Goal: Task Accomplishment & Management: Manage account settings

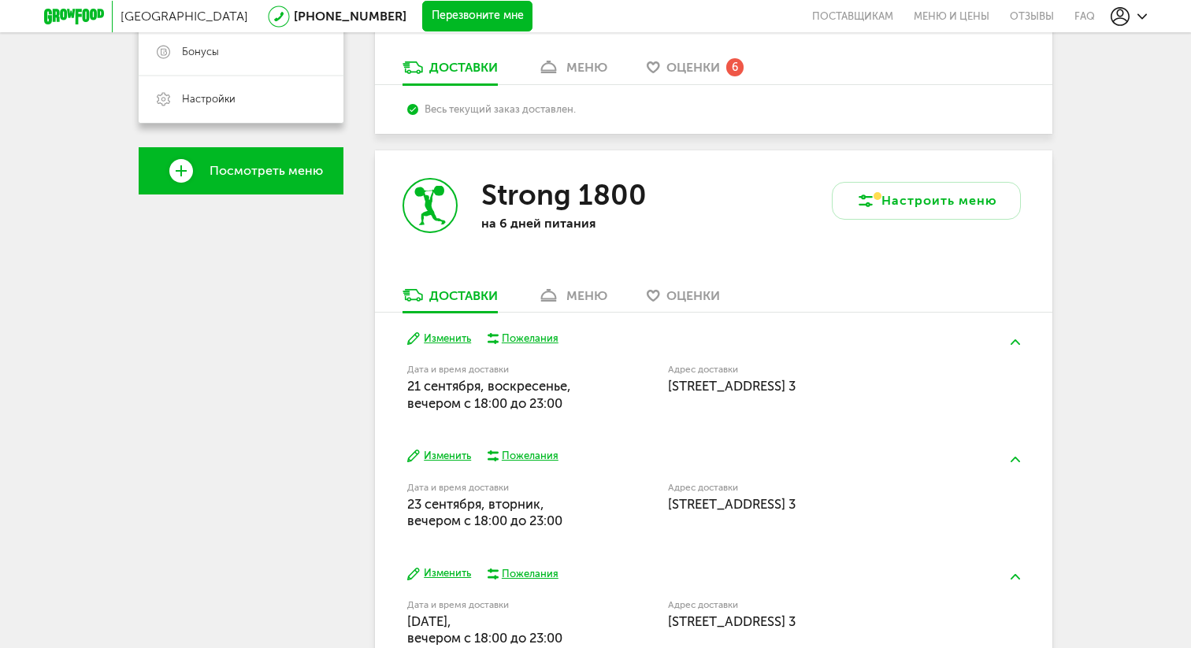
scroll to position [348, 0]
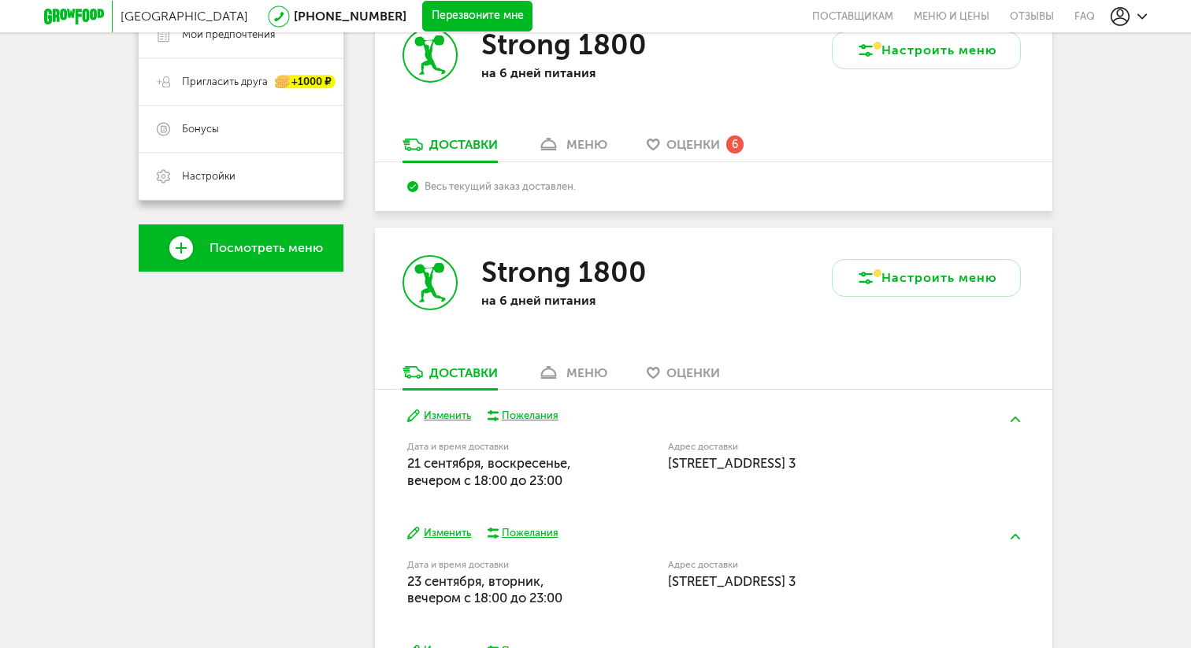
click at [682, 141] on span "Оценки" at bounding box center [693, 144] width 54 height 15
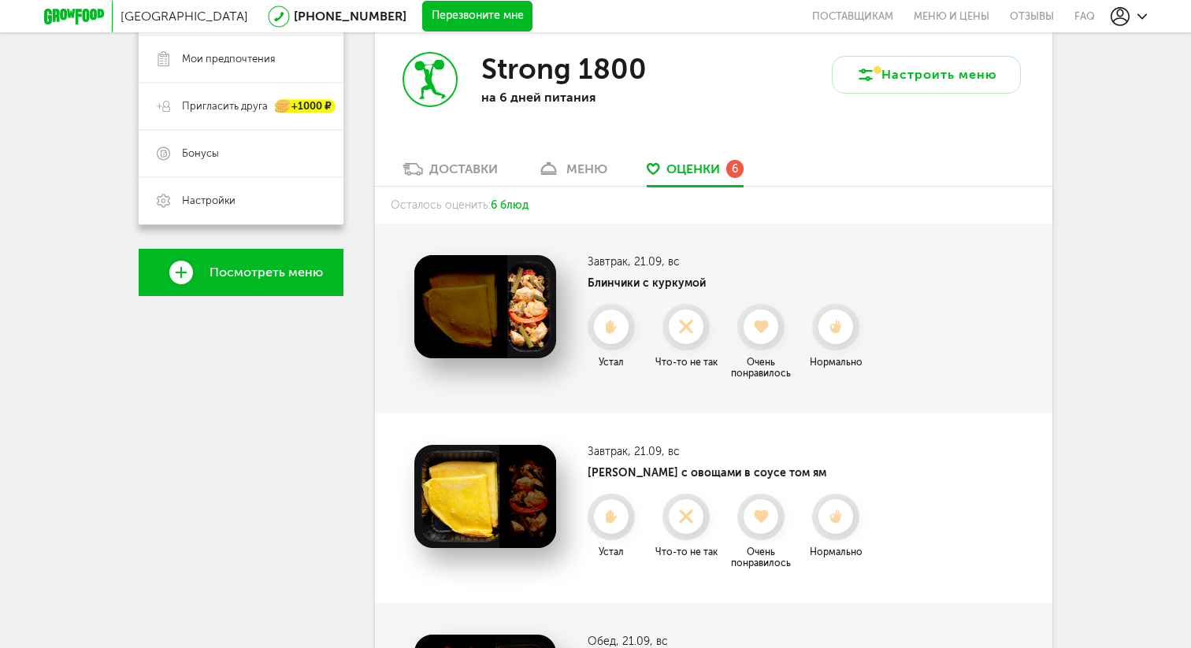
scroll to position [314, 0]
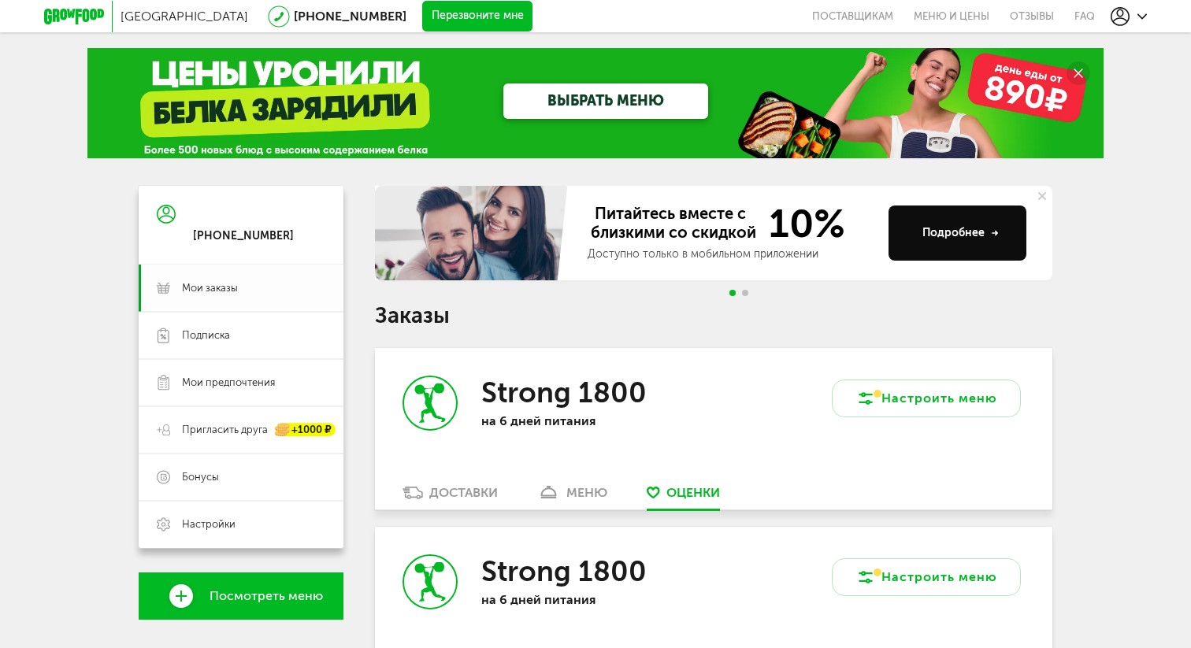
click at [209, 301] on link "Мои заказы" at bounding box center [241, 288] width 205 height 47
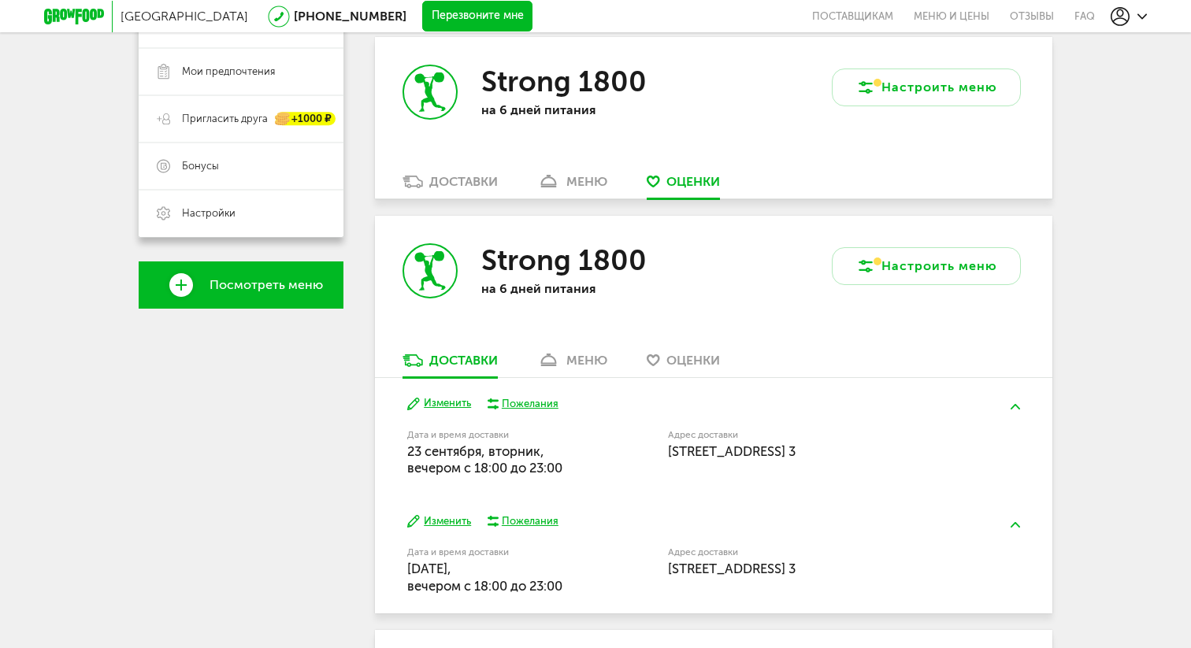
scroll to position [377, 0]
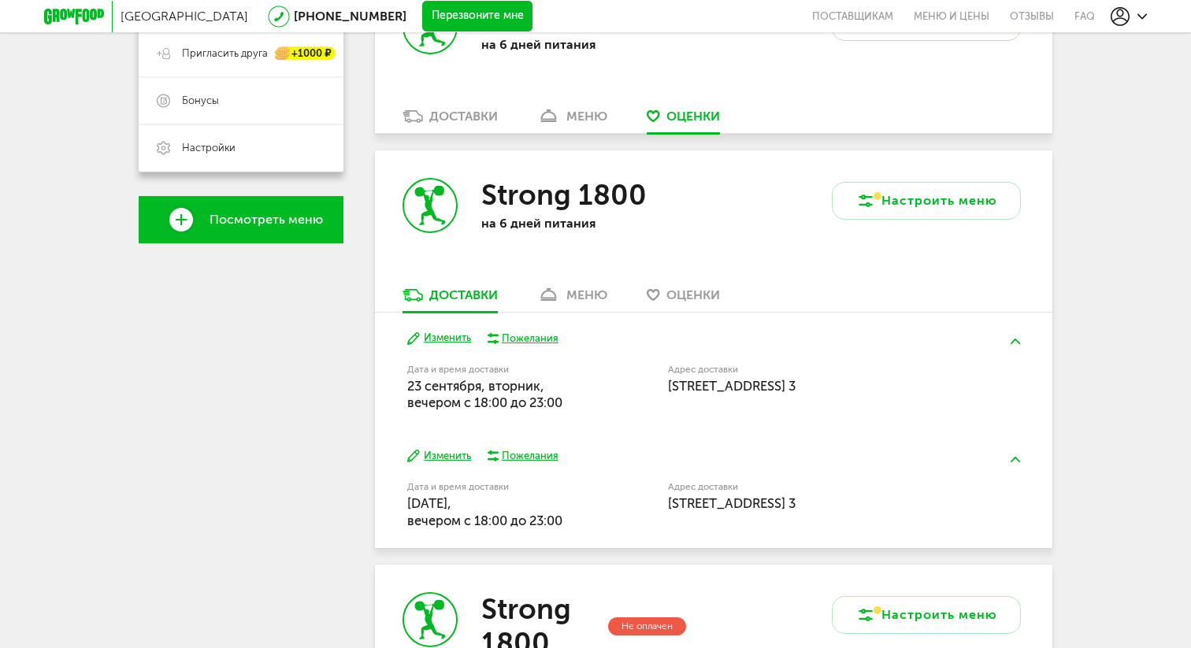
click at [481, 123] on div "Доставки" at bounding box center [463, 116] width 69 height 15
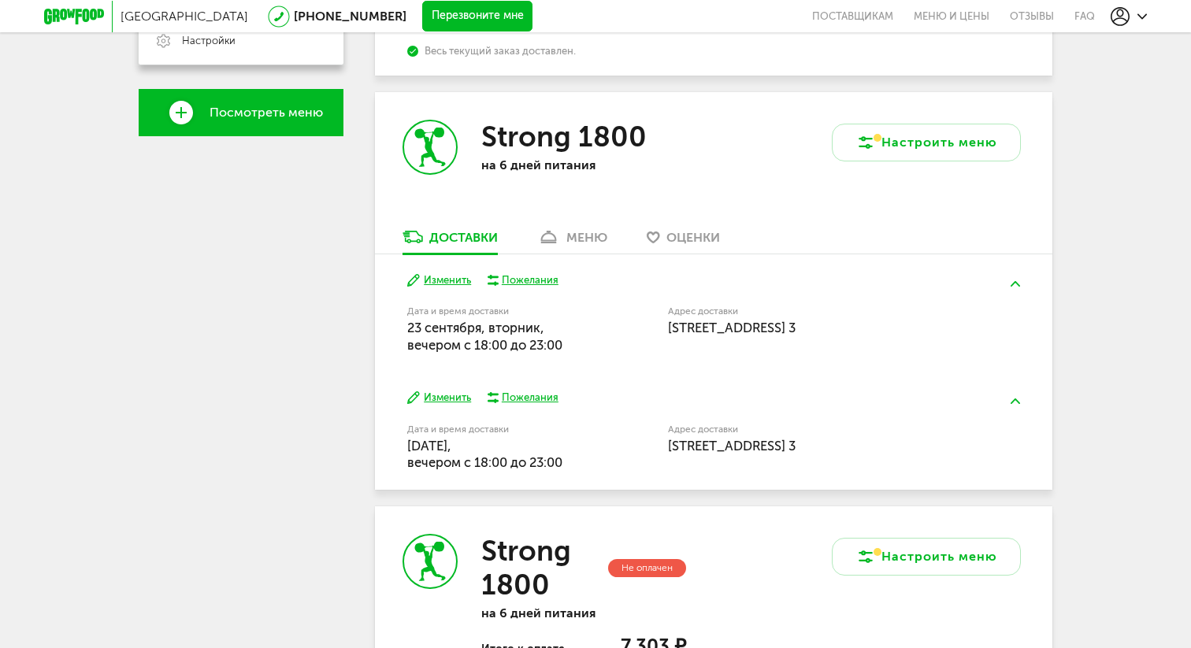
click at [592, 238] on div "меню" at bounding box center [586, 237] width 41 height 15
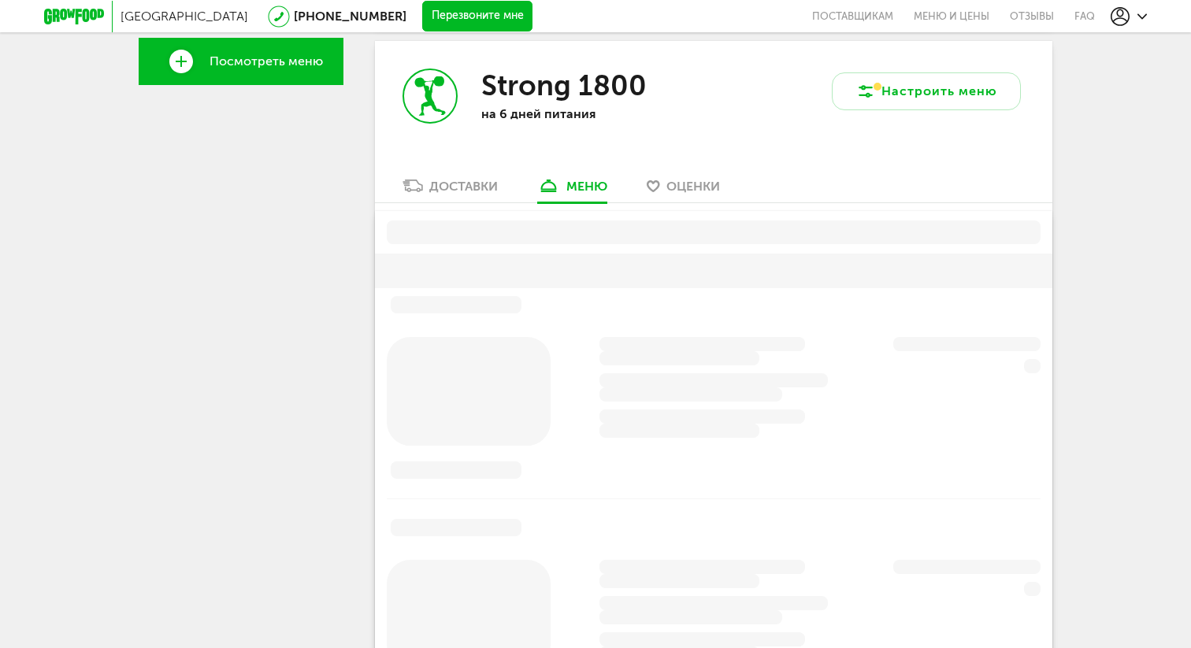
scroll to position [537, 0]
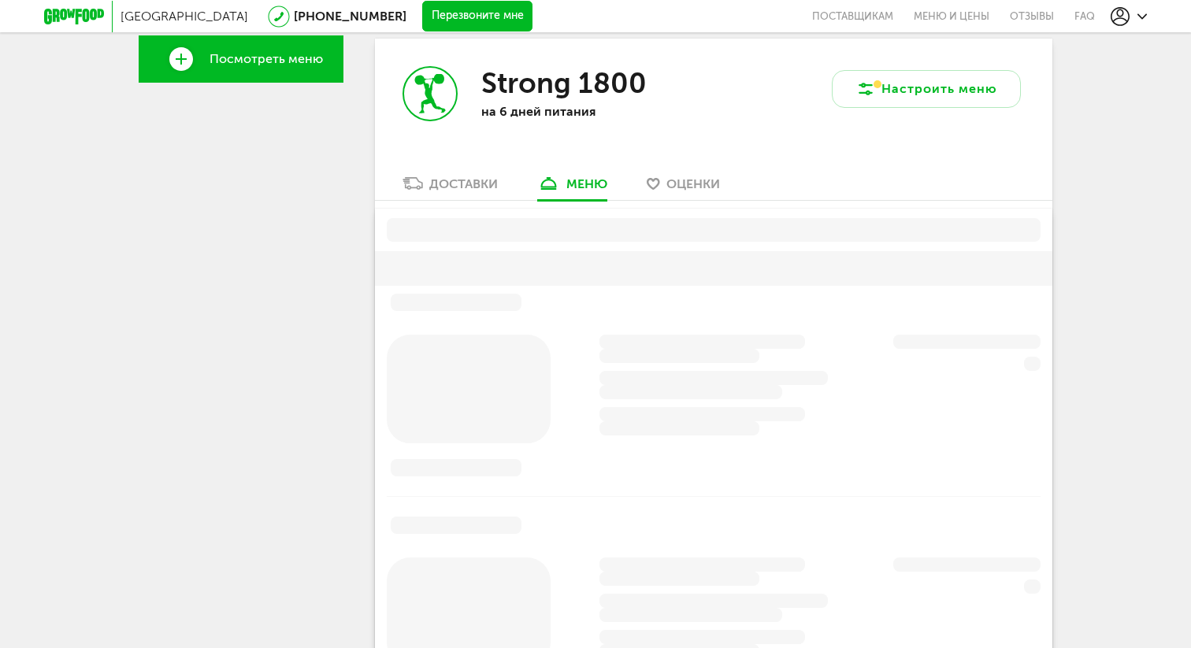
click at [695, 182] on span "Оценки" at bounding box center [693, 183] width 54 height 15
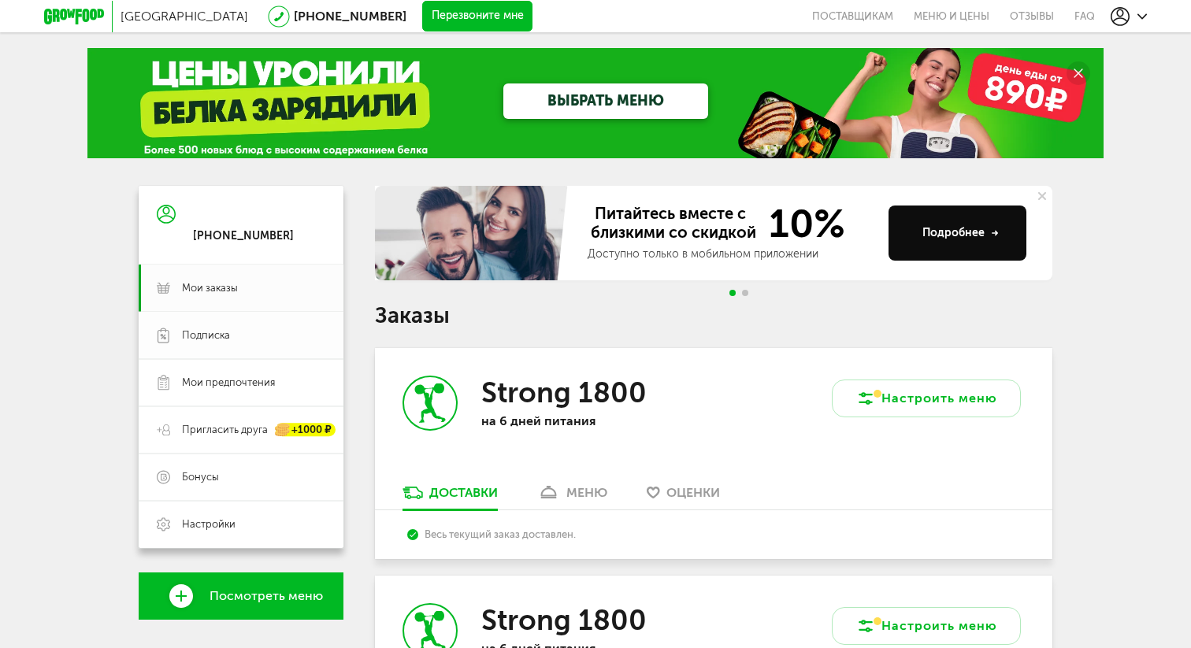
click at [207, 340] on span "Подписка" at bounding box center [206, 335] width 48 height 14
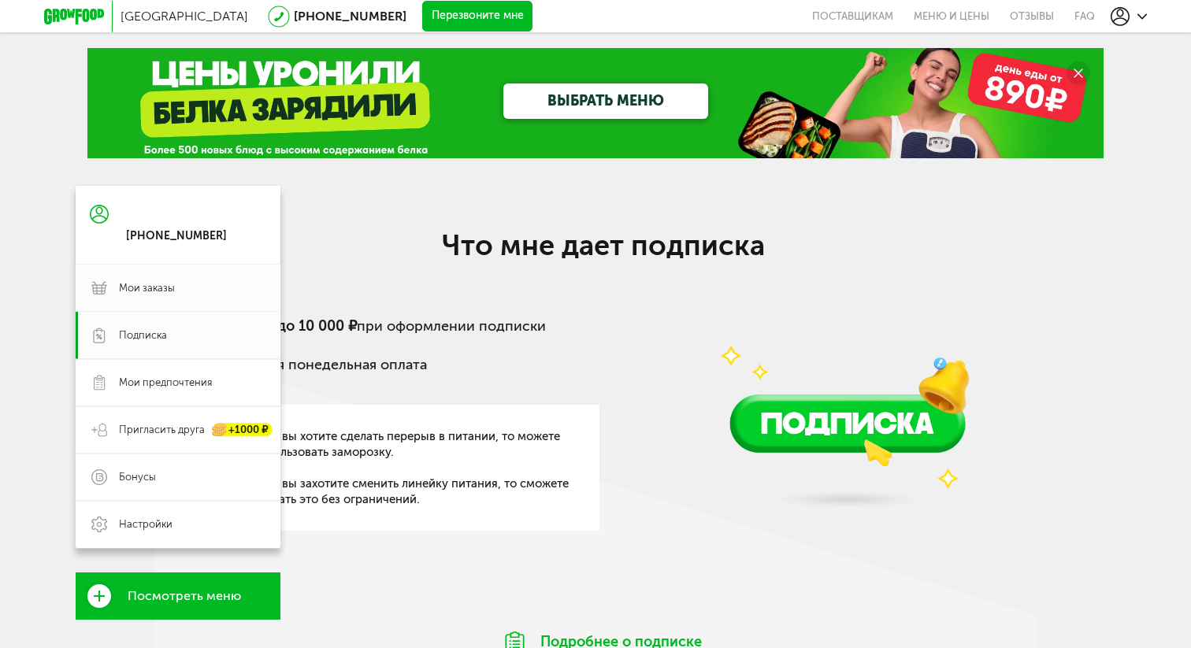
click at [184, 290] on span "Мои заказы" at bounding box center [192, 288] width 146 height 14
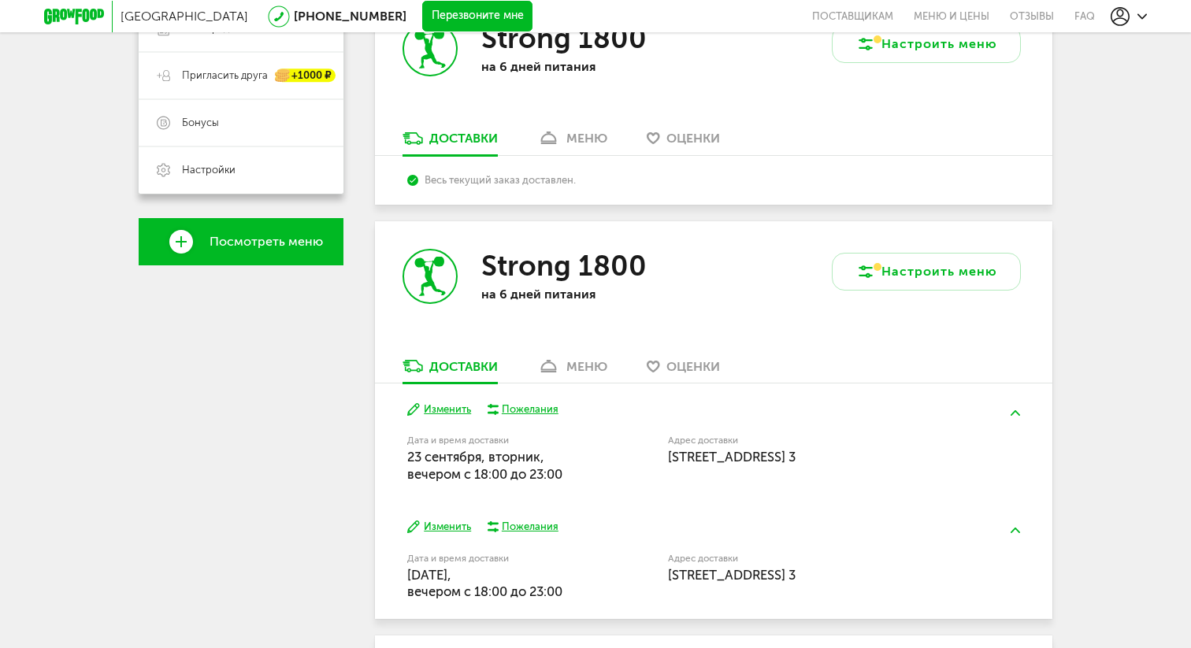
scroll to position [356, 0]
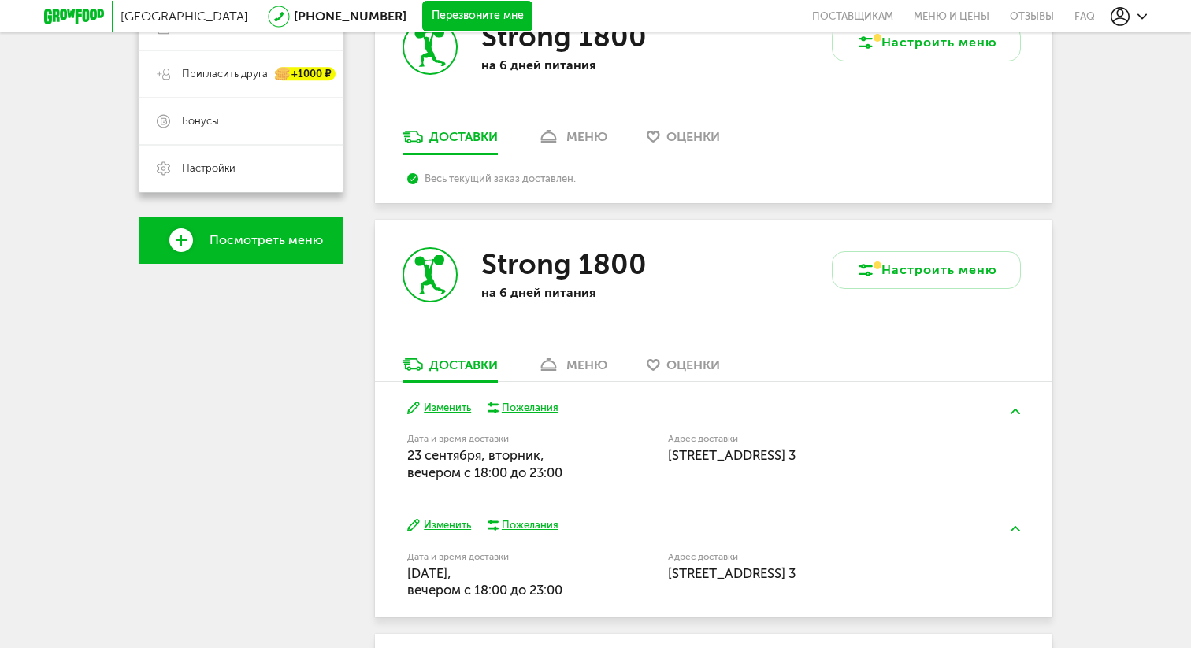
click at [584, 351] on div "Strong 1800 на 6 дней питания" at bounding box center [544, 288] width 339 height 136
click at [581, 376] on link "меню" at bounding box center [572, 368] width 86 height 25
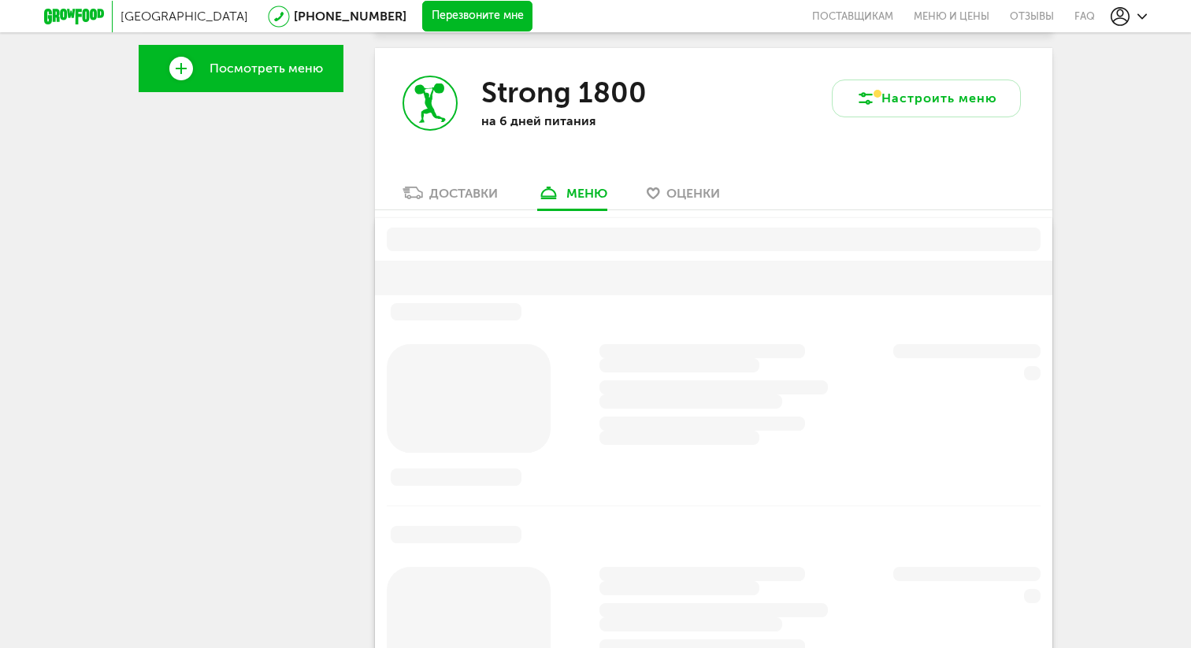
scroll to position [537, 0]
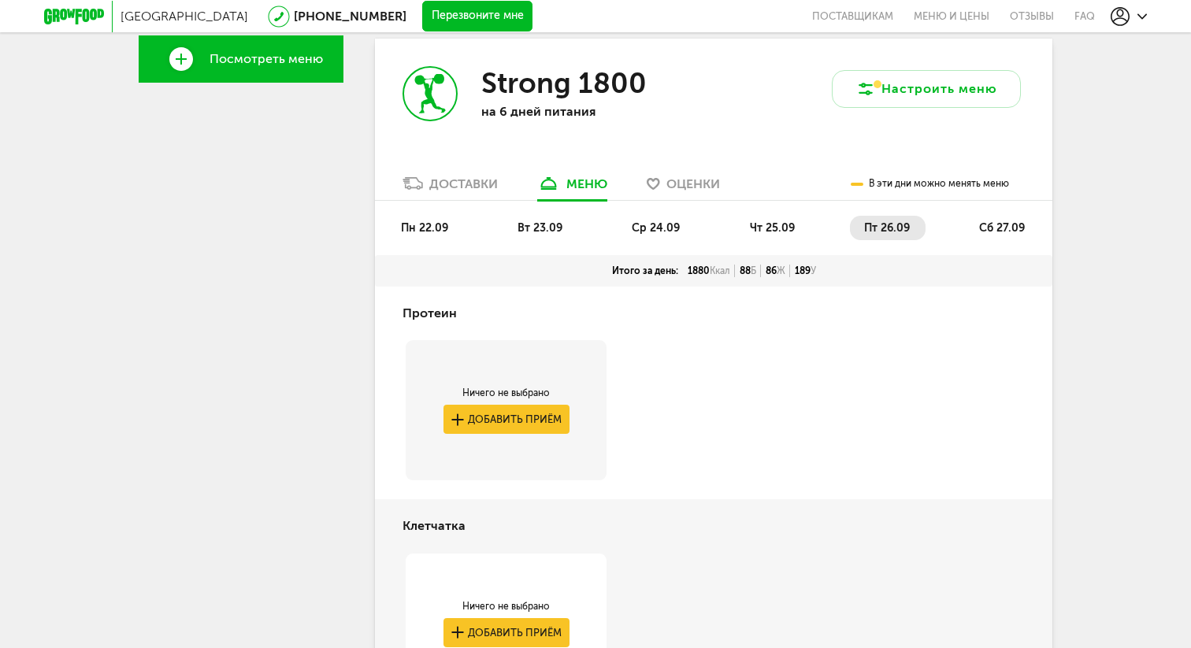
click at [698, 177] on span "Оценки" at bounding box center [693, 183] width 54 height 15
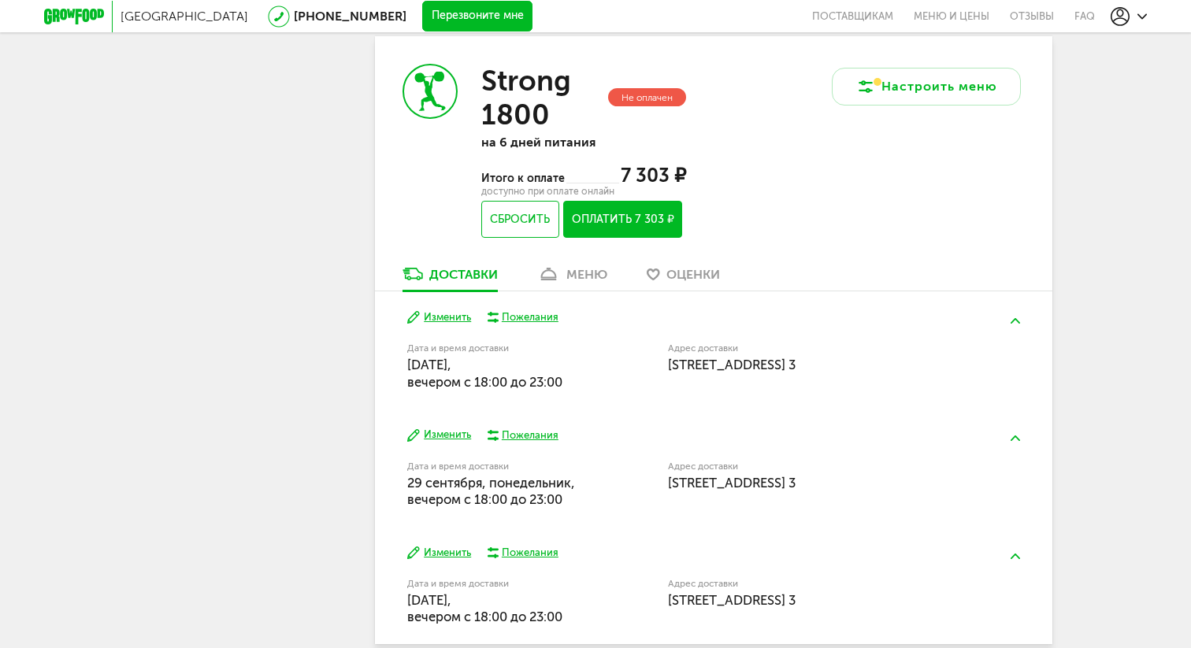
scroll to position [704, 0]
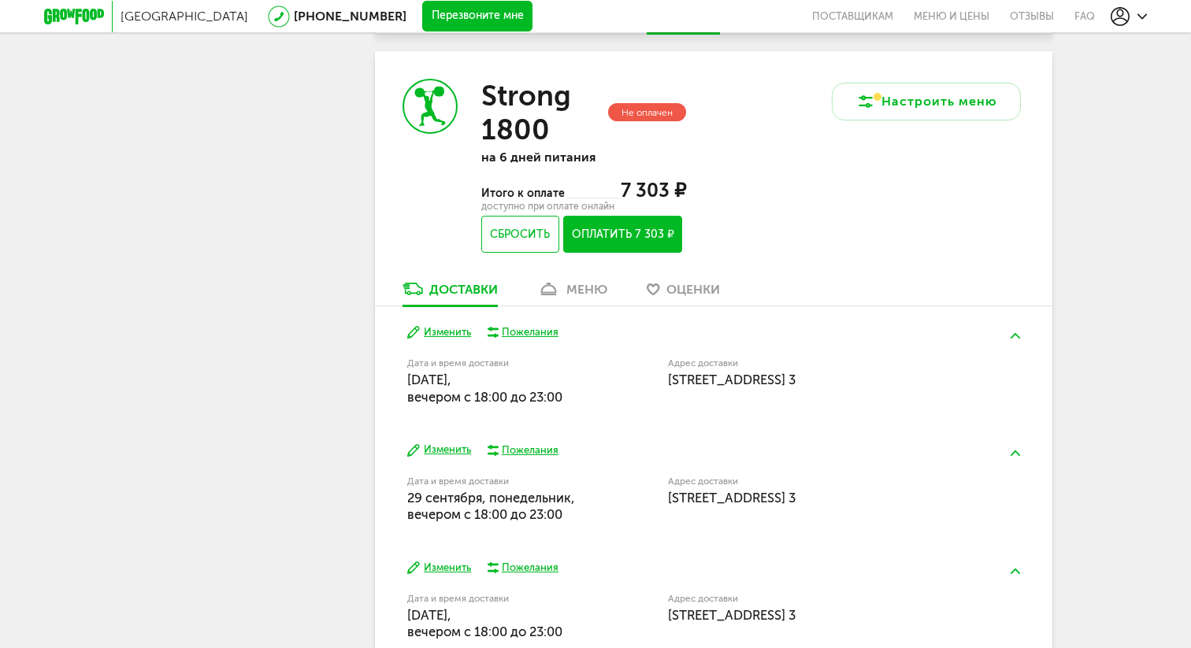
click at [709, 291] on span "Оценки" at bounding box center [693, 289] width 54 height 15
